Goal: Task Accomplishment & Management: Manage account settings

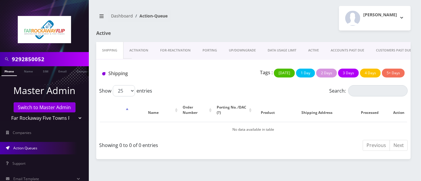
drag, startPoint x: 63, startPoint y: 58, endPoint x: 0, endPoint y: 56, distance: 63.1
click at [0, 57] on div "9292850052" at bounding box center [44, 59] width 89 height 14
type input "8483891851"
click at [7, 68] on link "Phone" at bounding box center [8, 71] width 15 height 10
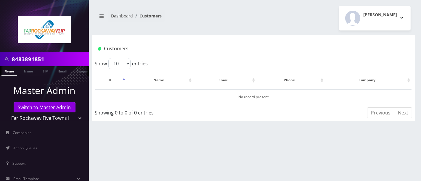
click at [22, 60] on input "8483891851" at bounding box center [49, 59] width 75 height 11
click at [33, 58] on input "8483891851" at bounding box center [49, 59] width 75 height 11
click at [44, 56] on input "8483891851" at bounding box center [49, 59] width 75 height 11
drag, startPoint x: 58, startPoint y: 59, endPoint x: 0, endPoint y: 51, distance: 58.2
click at [0, 51] on nav "8483891851 Phone Name SIM Email Company Customer Master Admin Switch to Master …" at bounding box center [44, 90] width 89 height 181
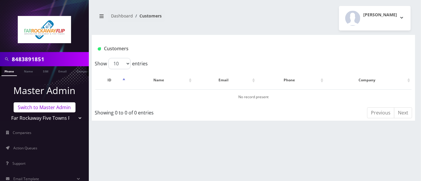
click at [50, 108] on link "Switch to Master Admin" at bounding box center [45, 107] width 62 height 10
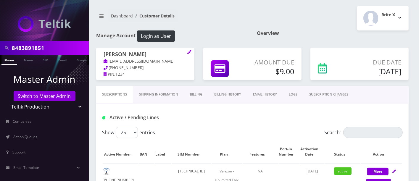
click at [217, 92] on link "Billing History" at bounding box center [227, 94] width 39 height 17
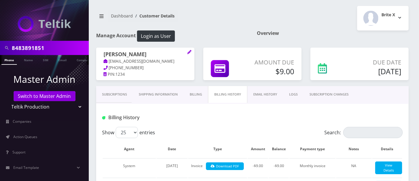
click at [197, 93] on link "Billing" at bounding box center [196, 94] width 24 height 17
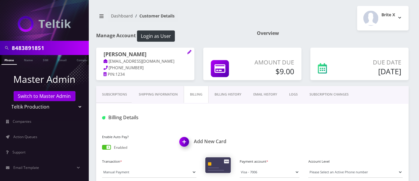
click at [104, 146] on span at bounding box center [106, 147] width 9 height 5
click at [102, 149] on input "checkbox" at bounding box center [102, 149] width 0 height 0
